Goal: Transaction & Acquisition: Purchase product/service

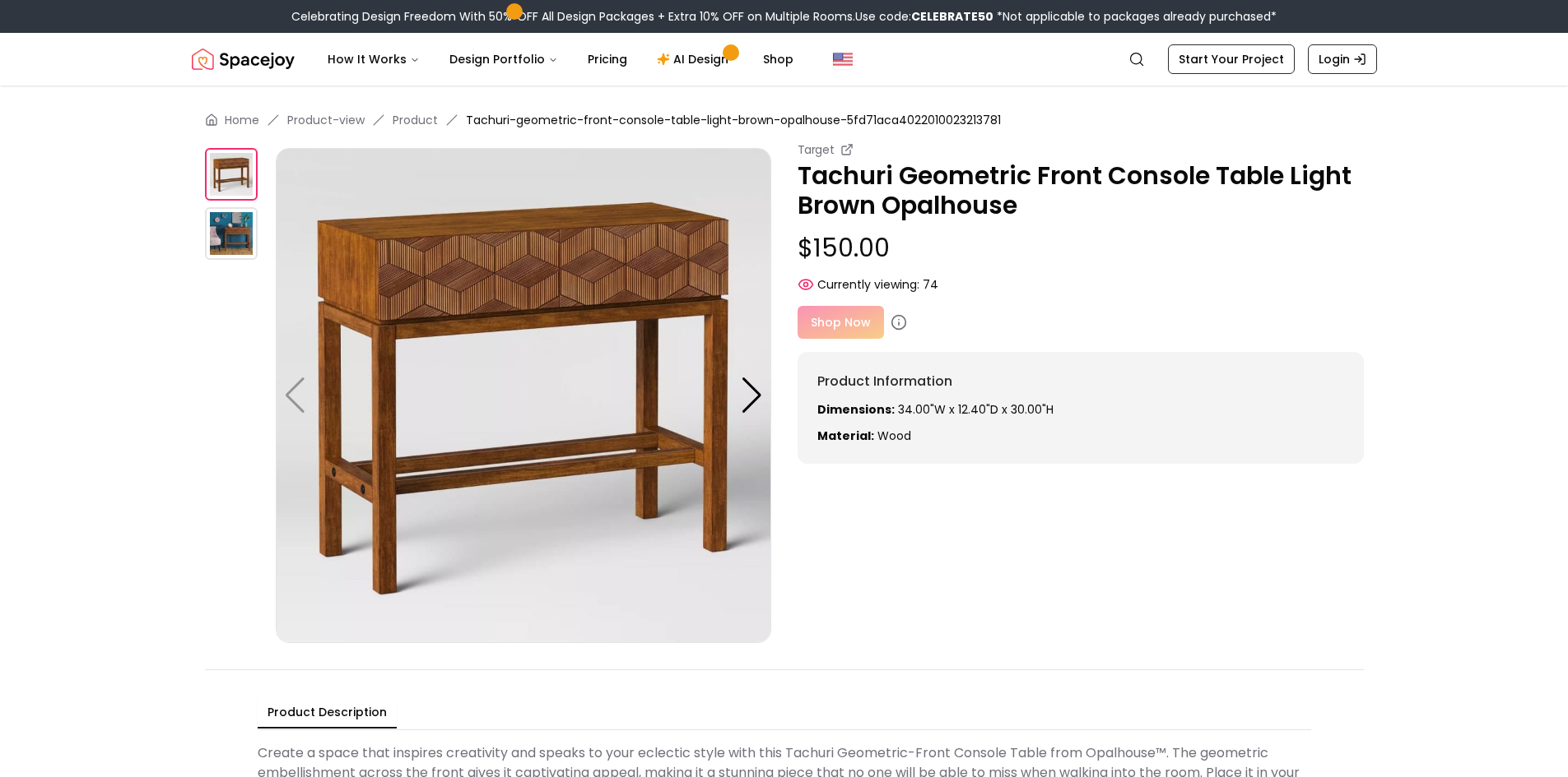
click at [230, 232] on img at bounding box center [231, 233] width 53 height 53
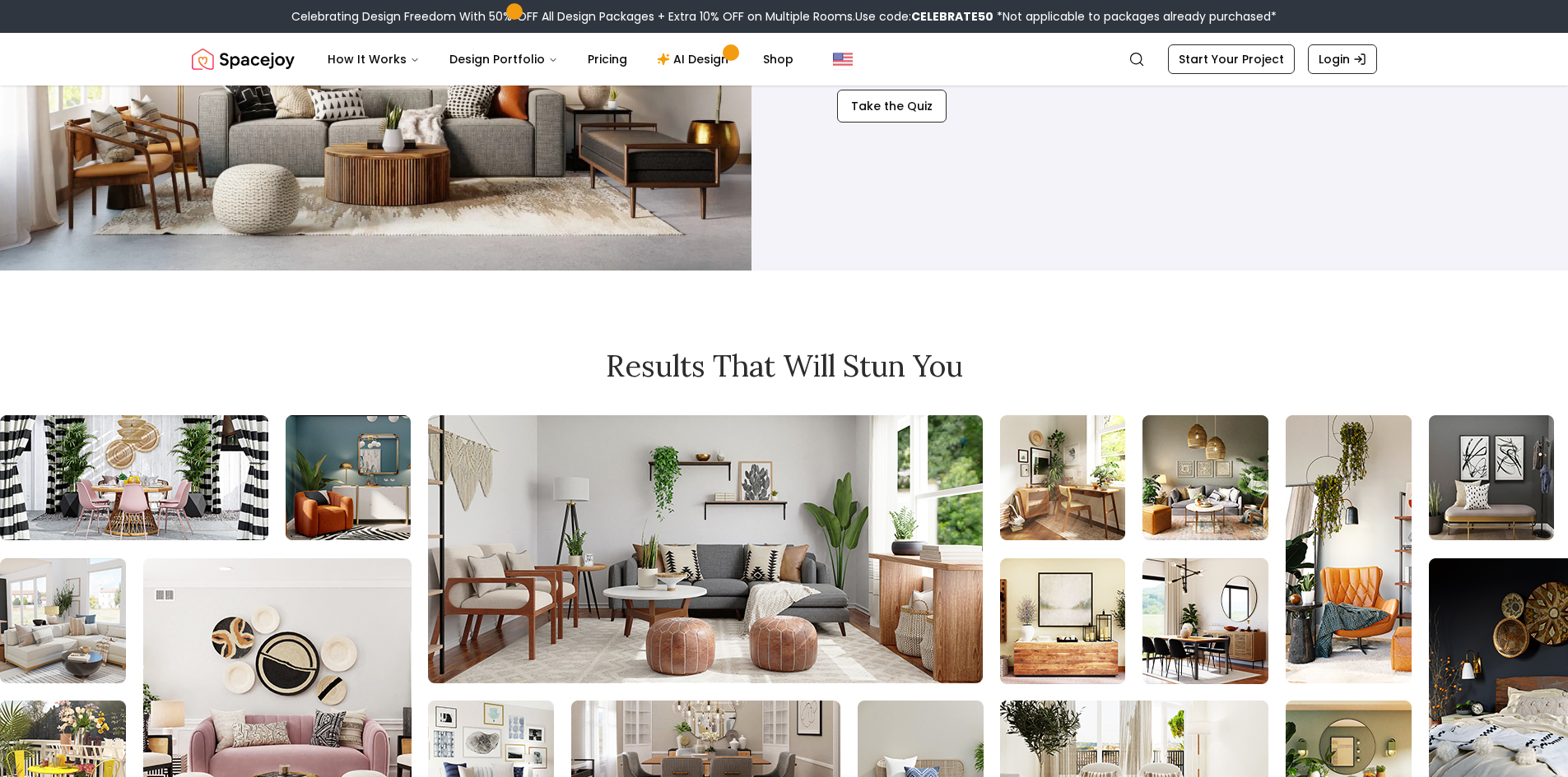
scroll to position [1645, 0]
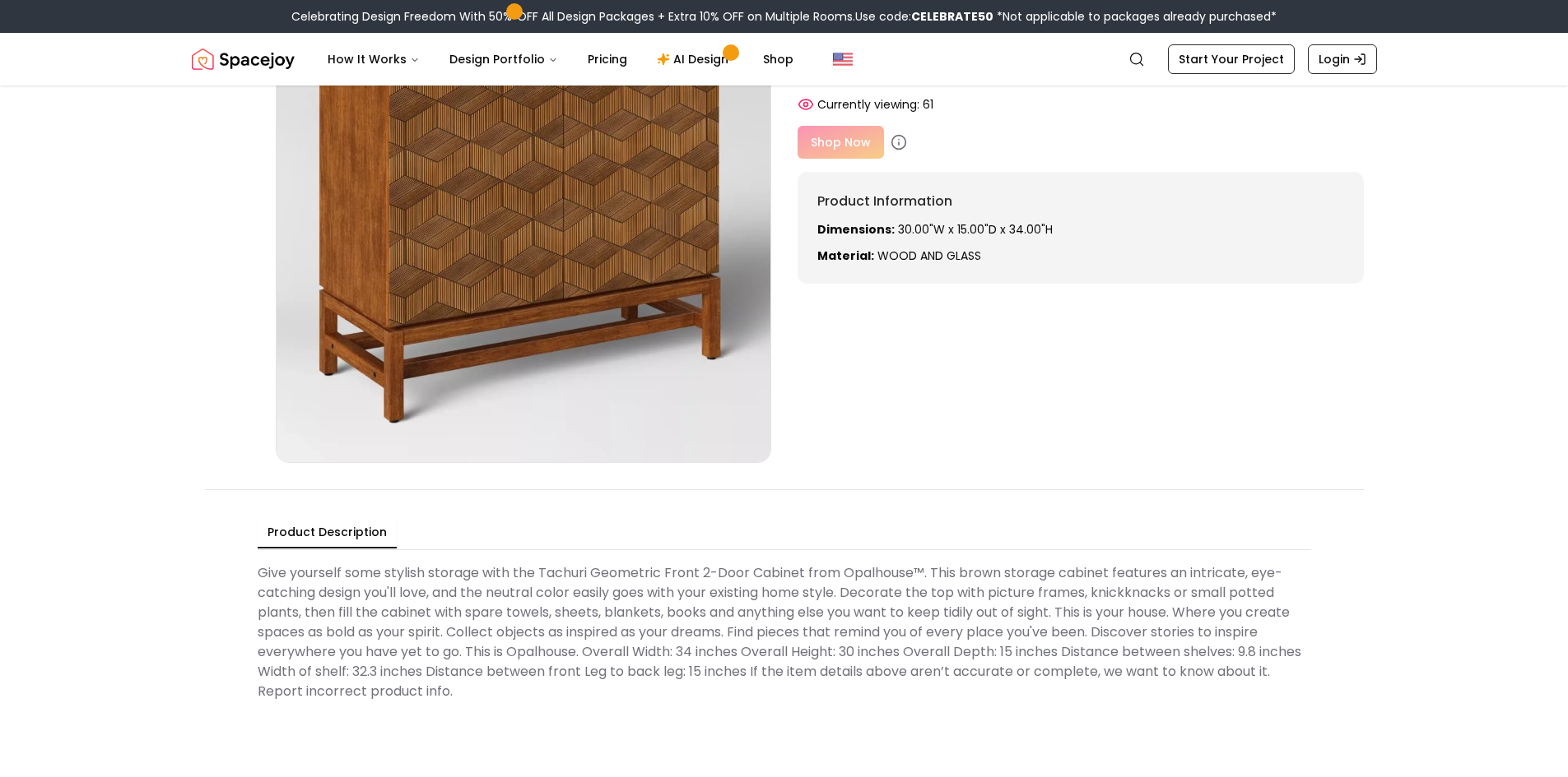
scroll to position [164, 0]
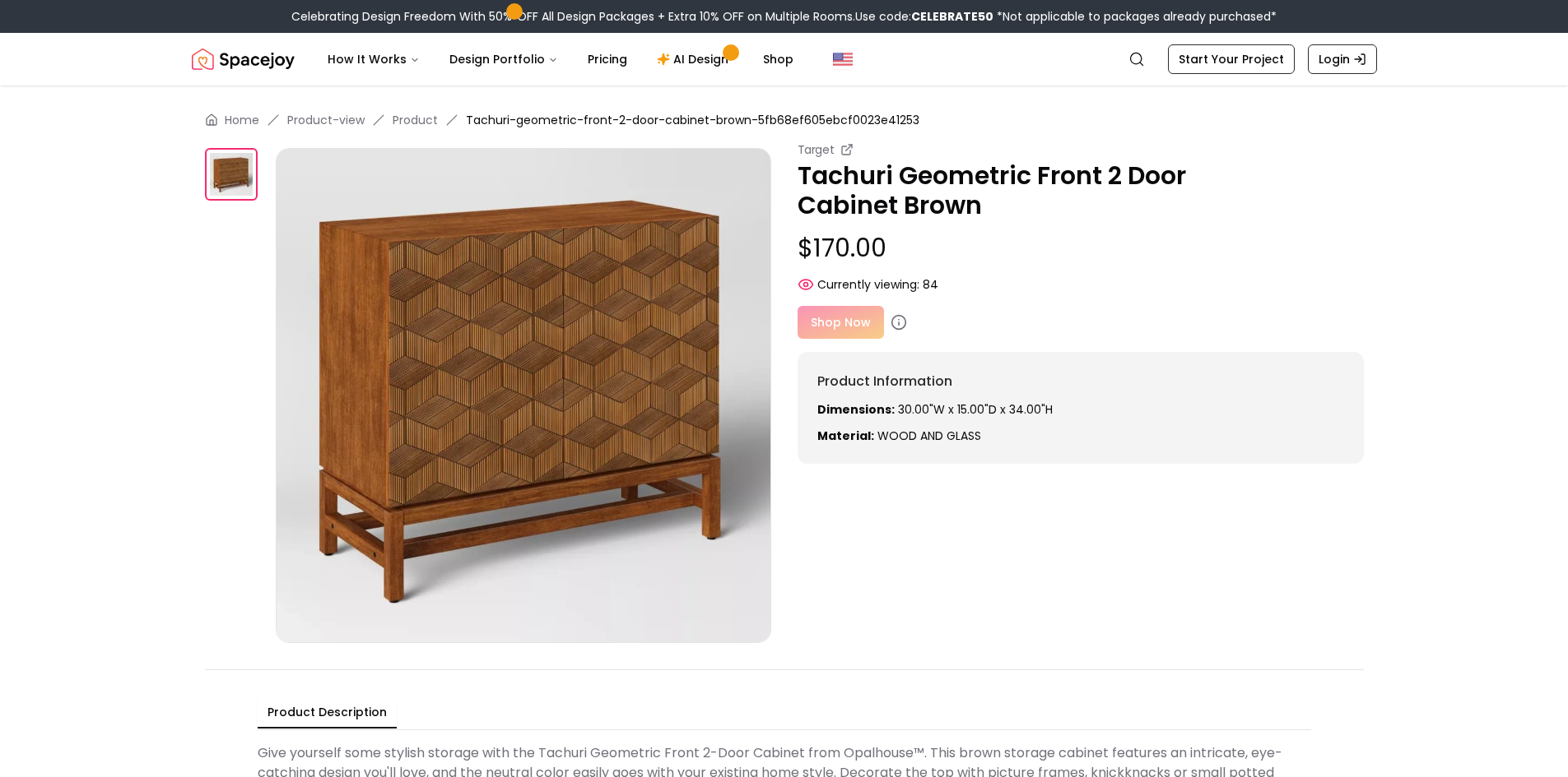
drag, startPoint x: 801, startPoint y: 317, endPoint x: 816, endPoint y: 325, distance: 17.0
click at [810, 325] on div "Shop Now" at bounding box center [1080, 322] width 566 height 33
click at [817, 325] on div "Shop Now" at bounding box center [1080, 322] width 566 height 33
click at [829, 322] on div "Shop Now" at bounding box center [1080, 322] width 566 height 33
click at [892, 320] on icon at bounding box center [898, 322] width 17 height 17
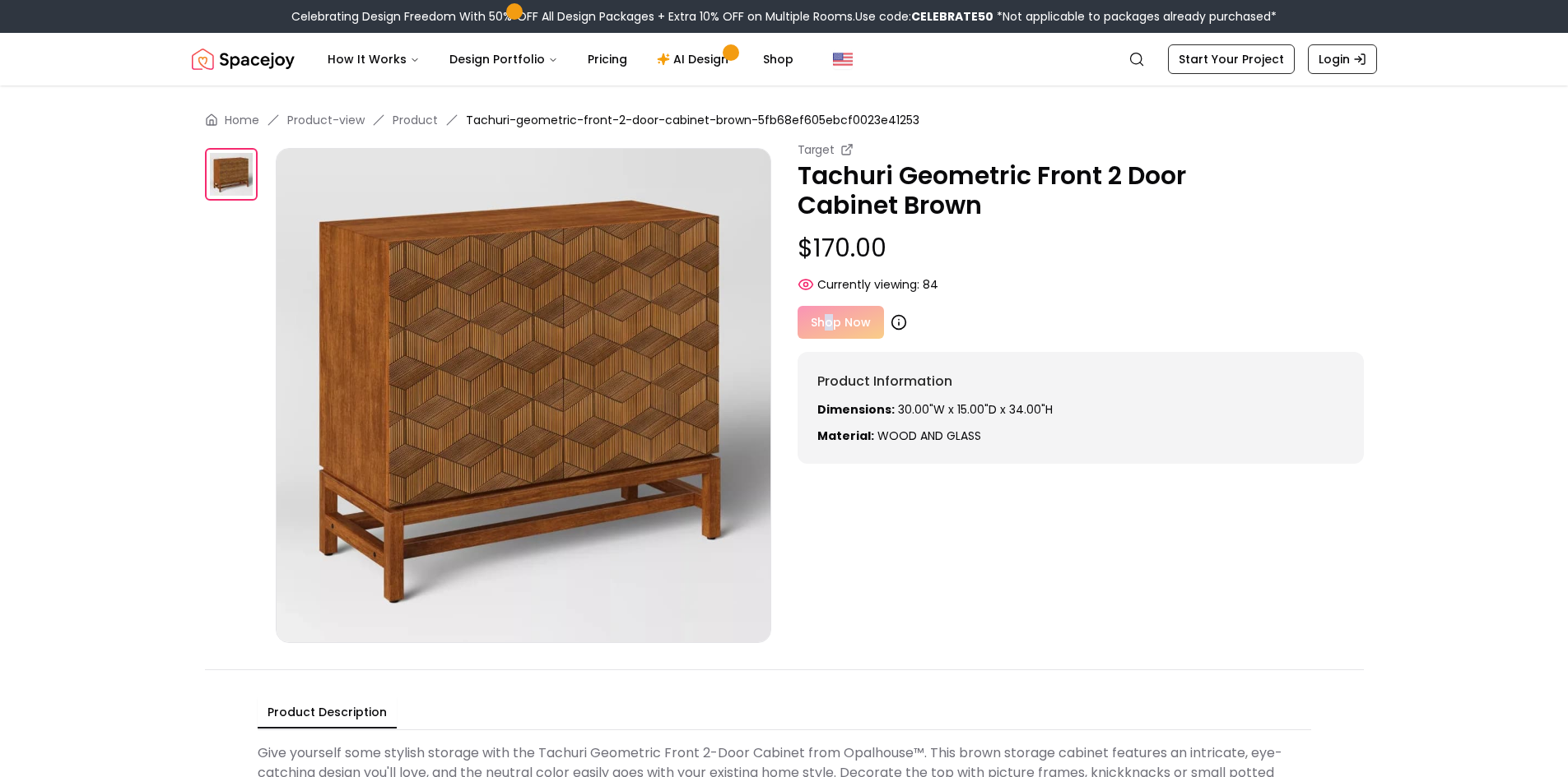
click at [891, 327] on icon at bounding box center [898, 322] width 17 height 17
click at [893, 321] on icon at bounding box center [898, 322] width 17 height 17
click at [224, 180] on img at bounding box center [231, 174] width 53 height 53
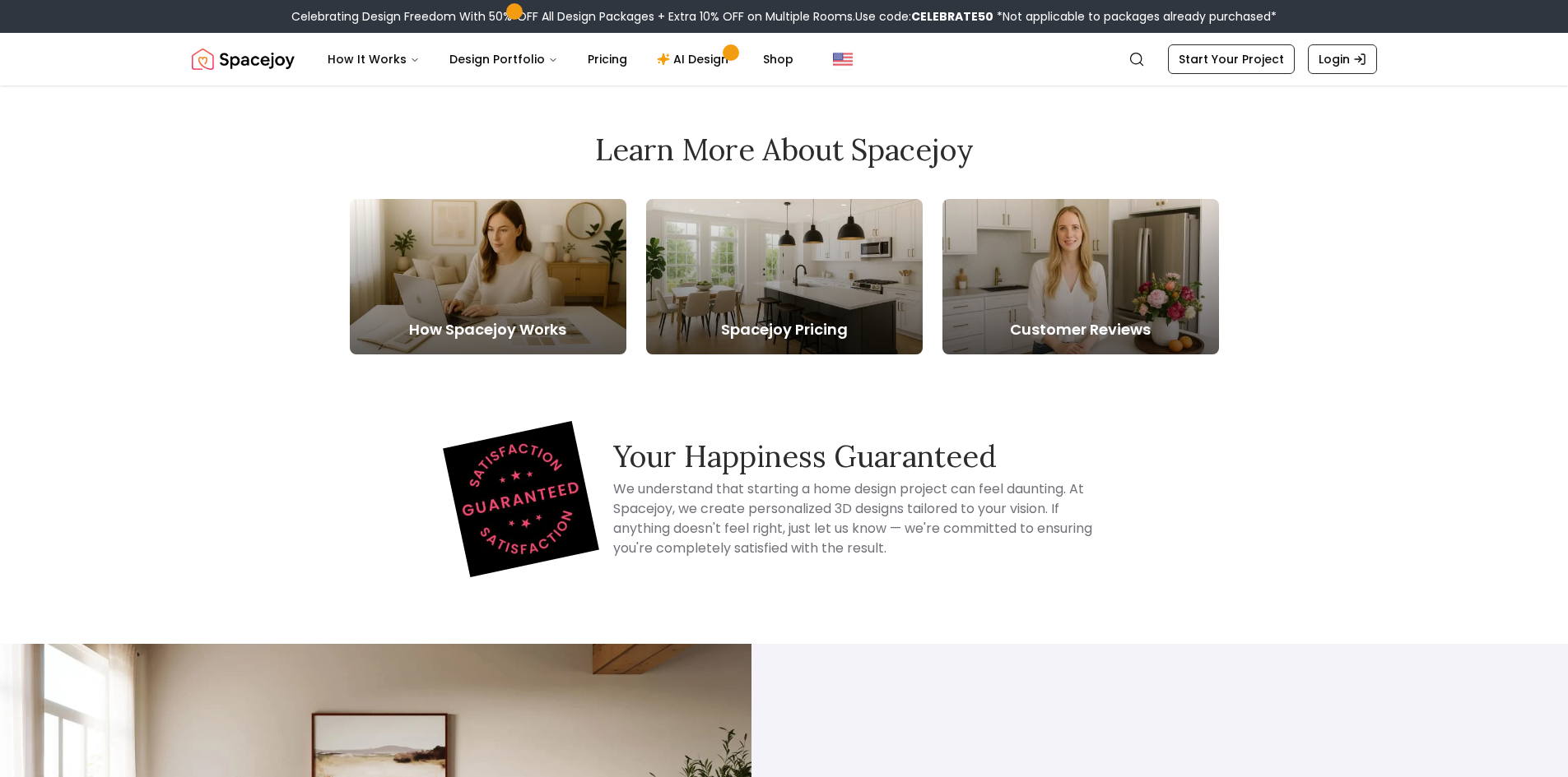
scroll to position [905, 0]
